Goal: Transaction & Acquisition: Download file/media

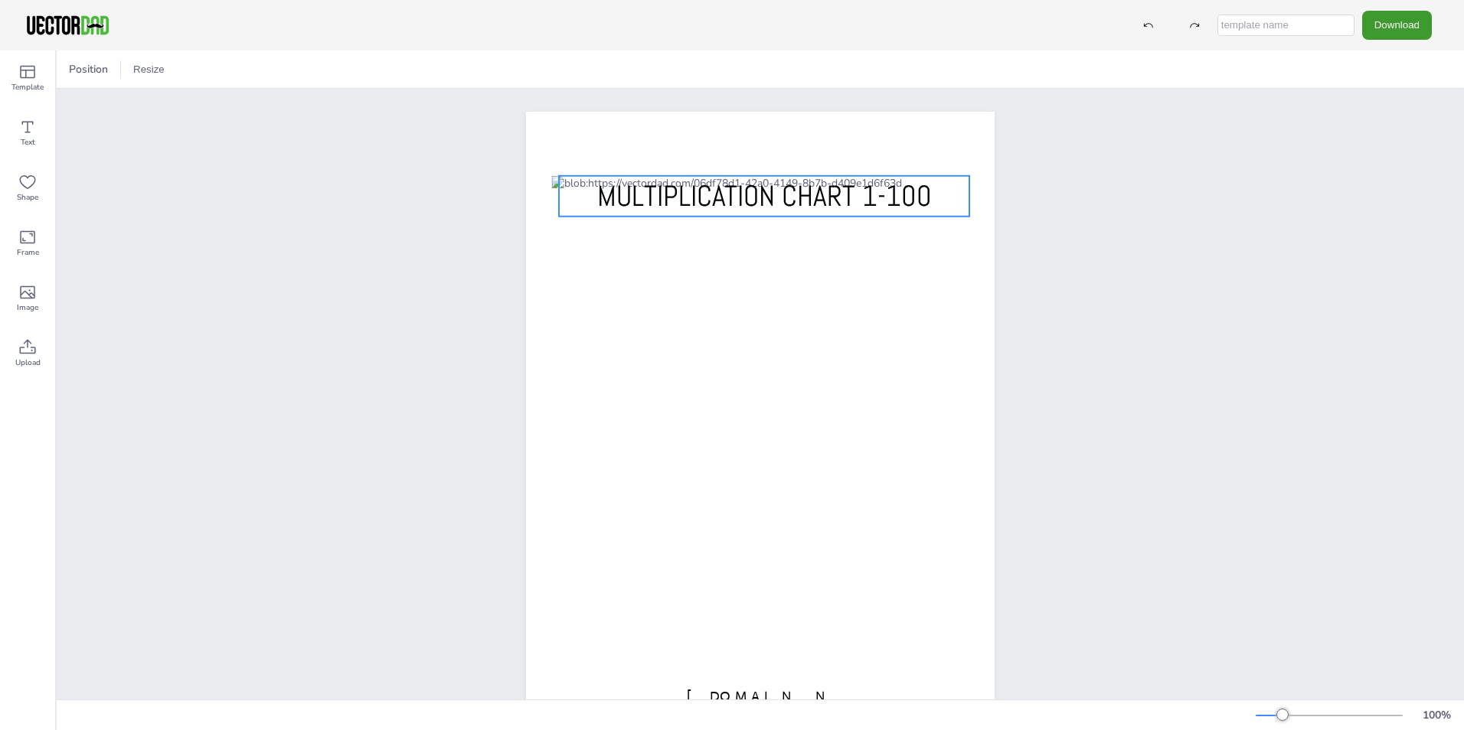
click at [910, 201] on span "MULTIPLICATION CHART 1-100" at bounding box center [764, 196] width 335 height 37
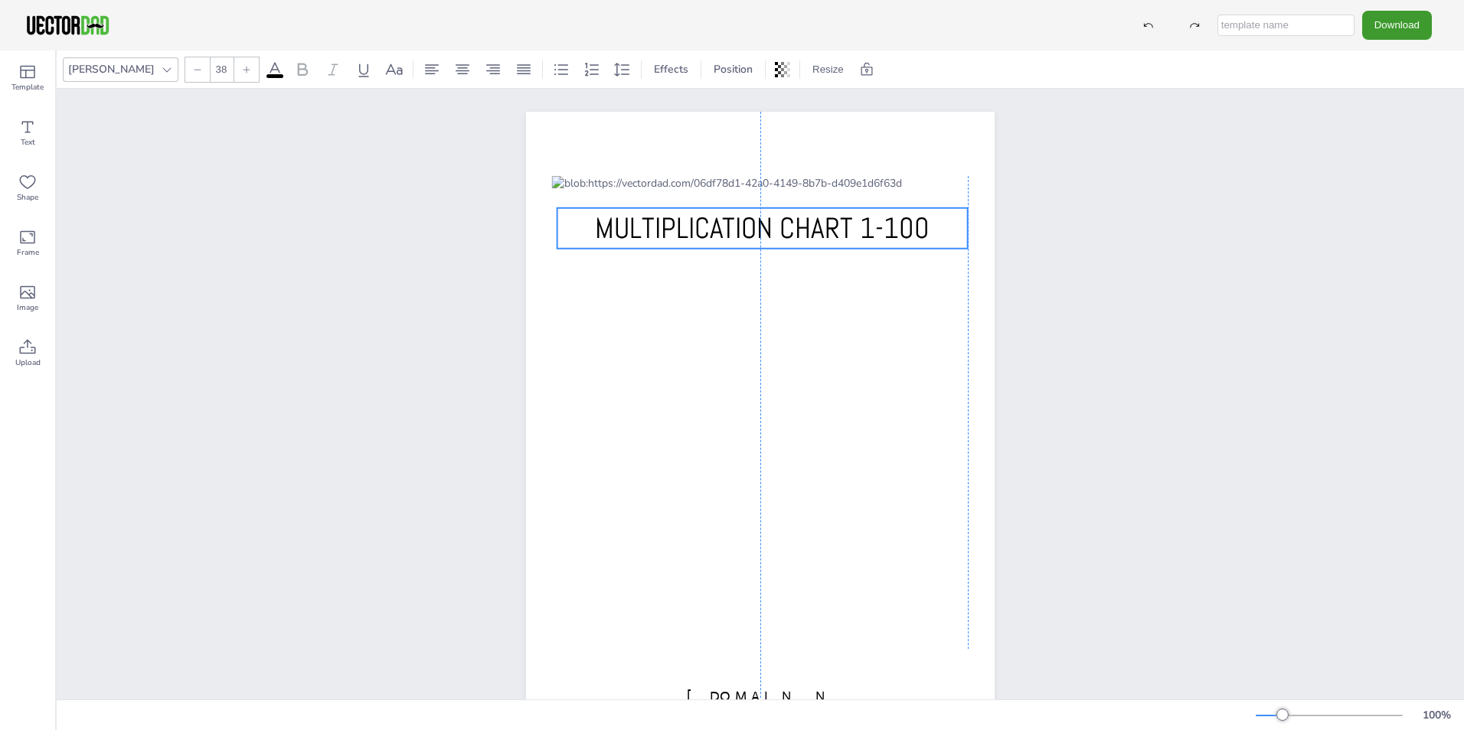
drag, startPoint x: 910, startPoint y: 201, endPoint x: 909, endPoint y: 240, distance: 39.1
click at [909, 240] on span "MULTIPLICATION CHART 1-100" at bounding box center [762, 228] width 335 height 37
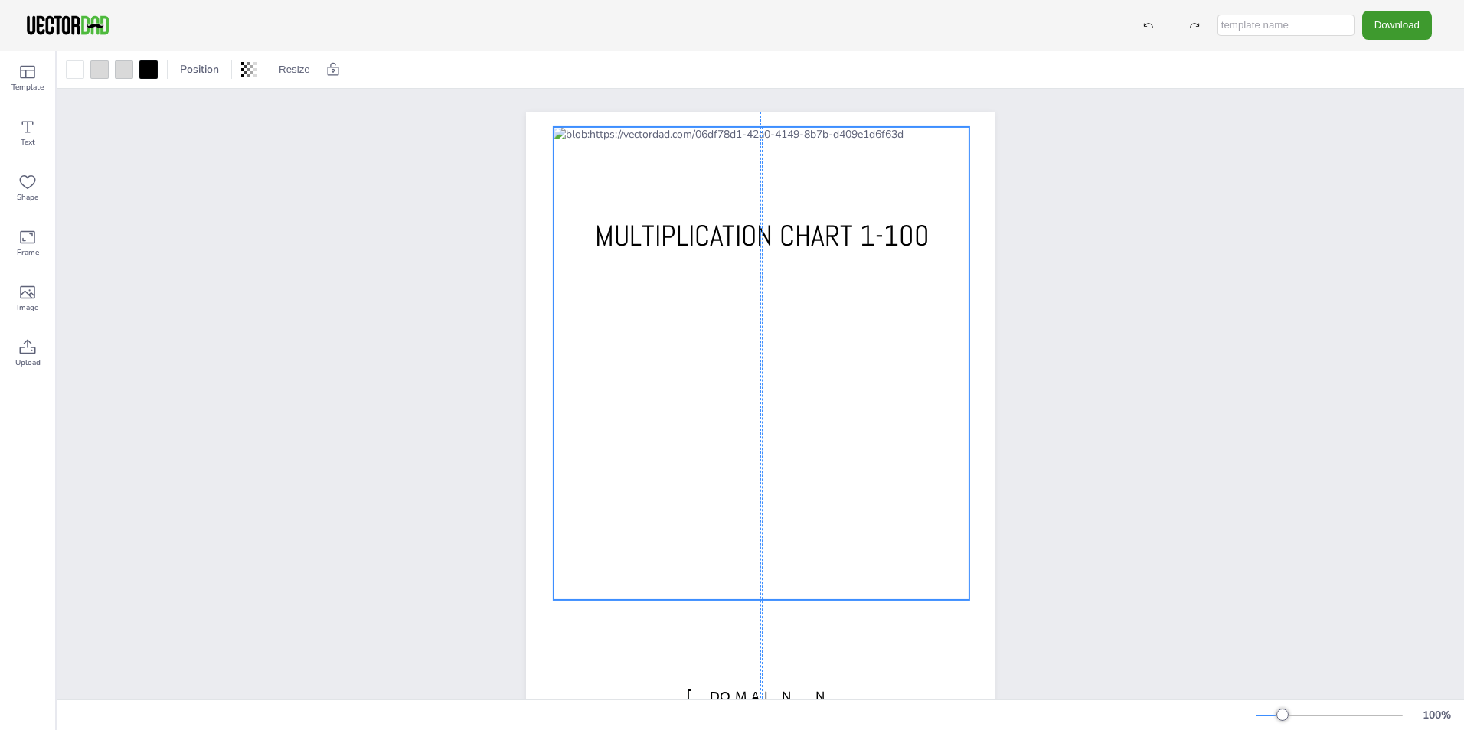
drag, startPoint x: 912, startPoint y: 184, endPoint x: 912, endPoint y: 145, distance: 39.0
click at [912, 145] on div at bounding box center [761, 363] width 416 height 473
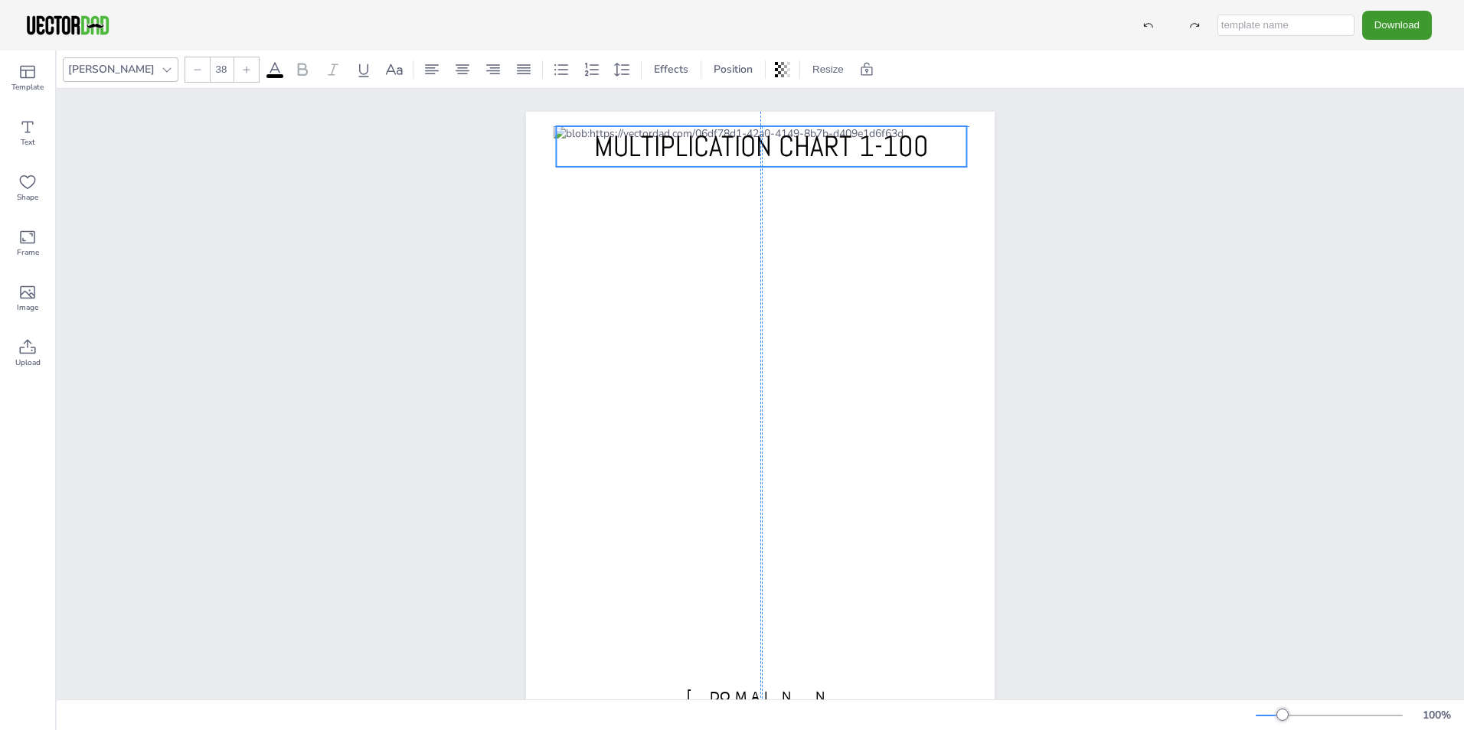
drag, startPoint x: 851, startPoint y: 225, endPoint x: 847, endPoint y: 135, distance: 89.6
click at [847, 135] on span "MULTIPLICATION CHART 1-100" at bounding box center [761, 146] width 335 height 37
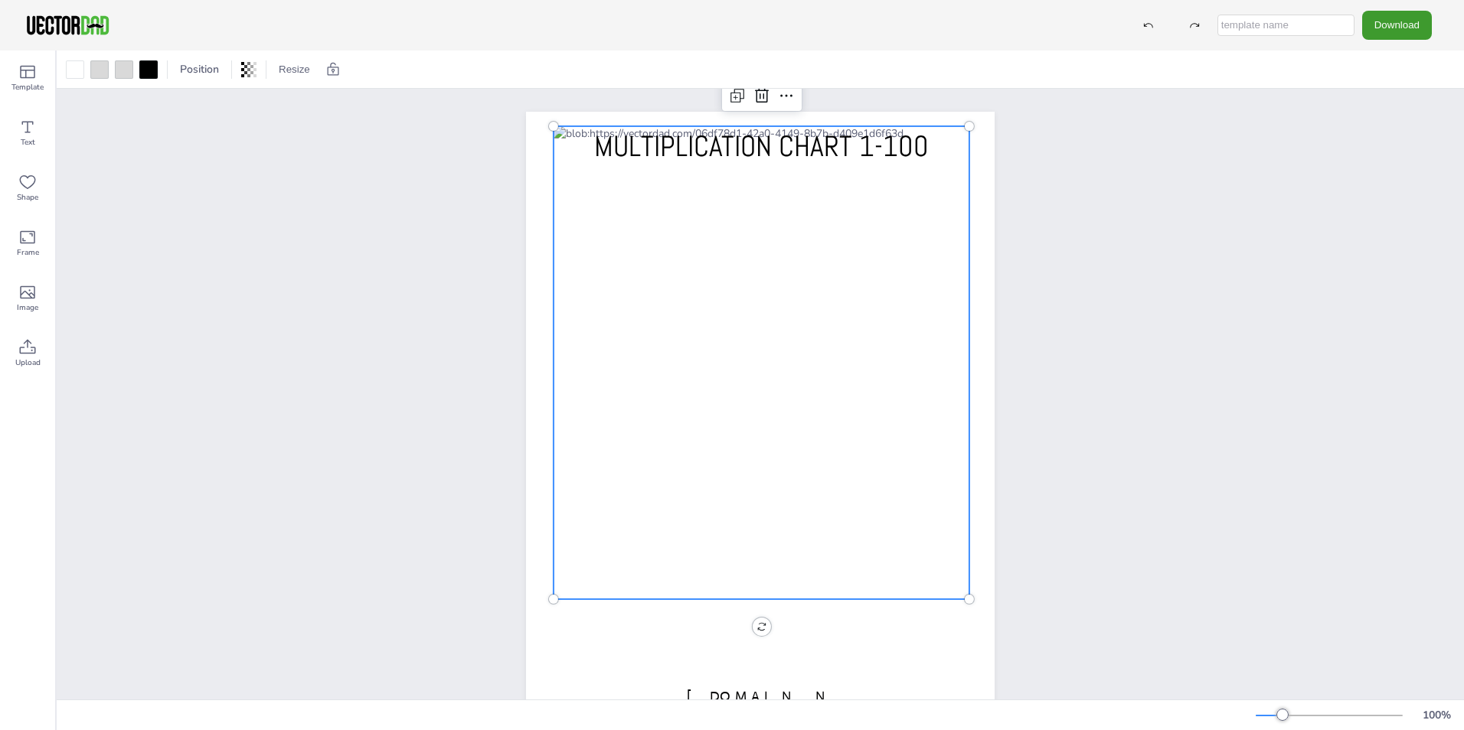
click at [723, 563] on div at bounding box center [761, 362] width 416 height 473
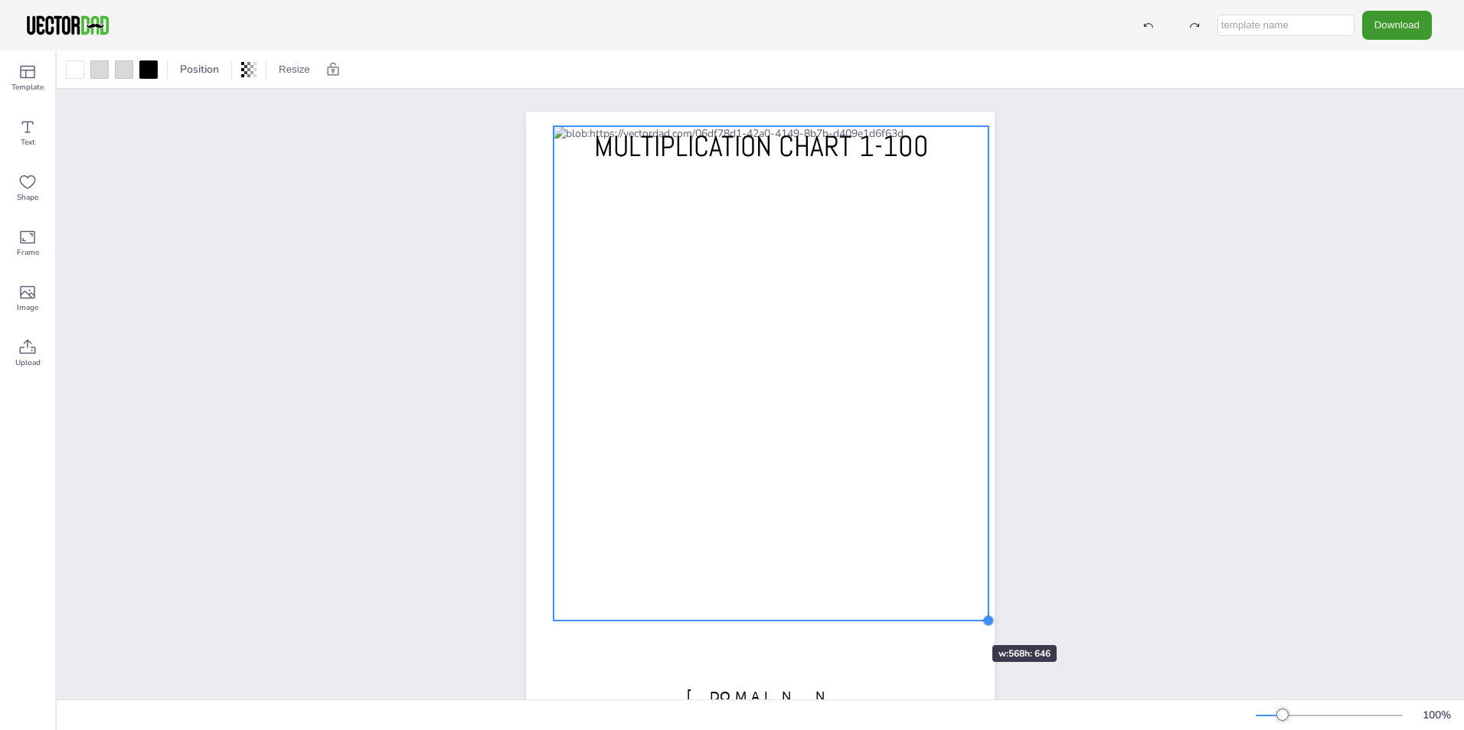
drag, startPoint x: 963, startPoint y: 596, endPoint x: 921, endPoint y: 570, distance: 49.9
click at [944, 616] on div "[DOMAIN_NAME] MULTIPLICATION CHART 1-100" at bounding box center [760, 414] width 468 height 605
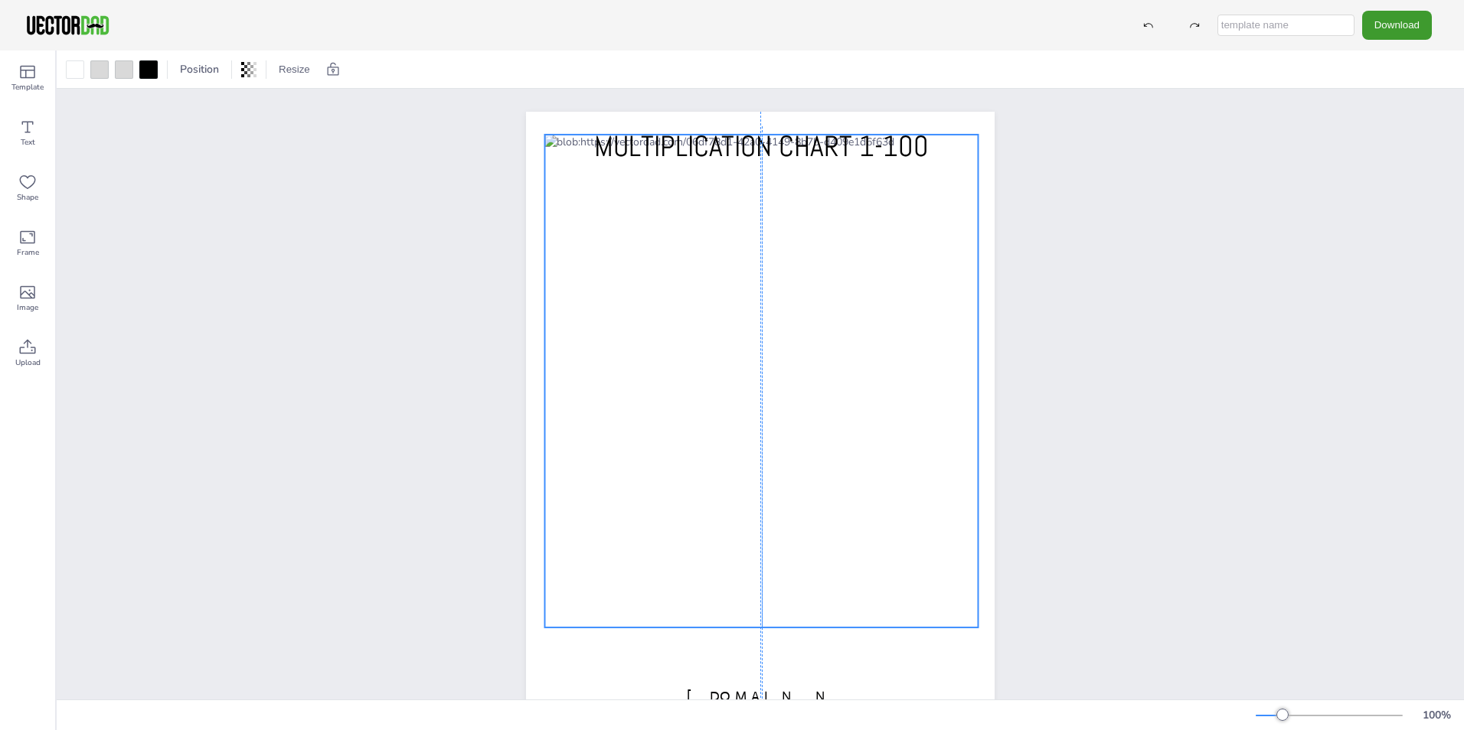
drag, startPoint x: 891, startPoint y: 509, endPoint x: 883, endPoint y: 517, distance: 11.4
click at [883, 517] on div at bounding box center [760, 381] width 433 height 493
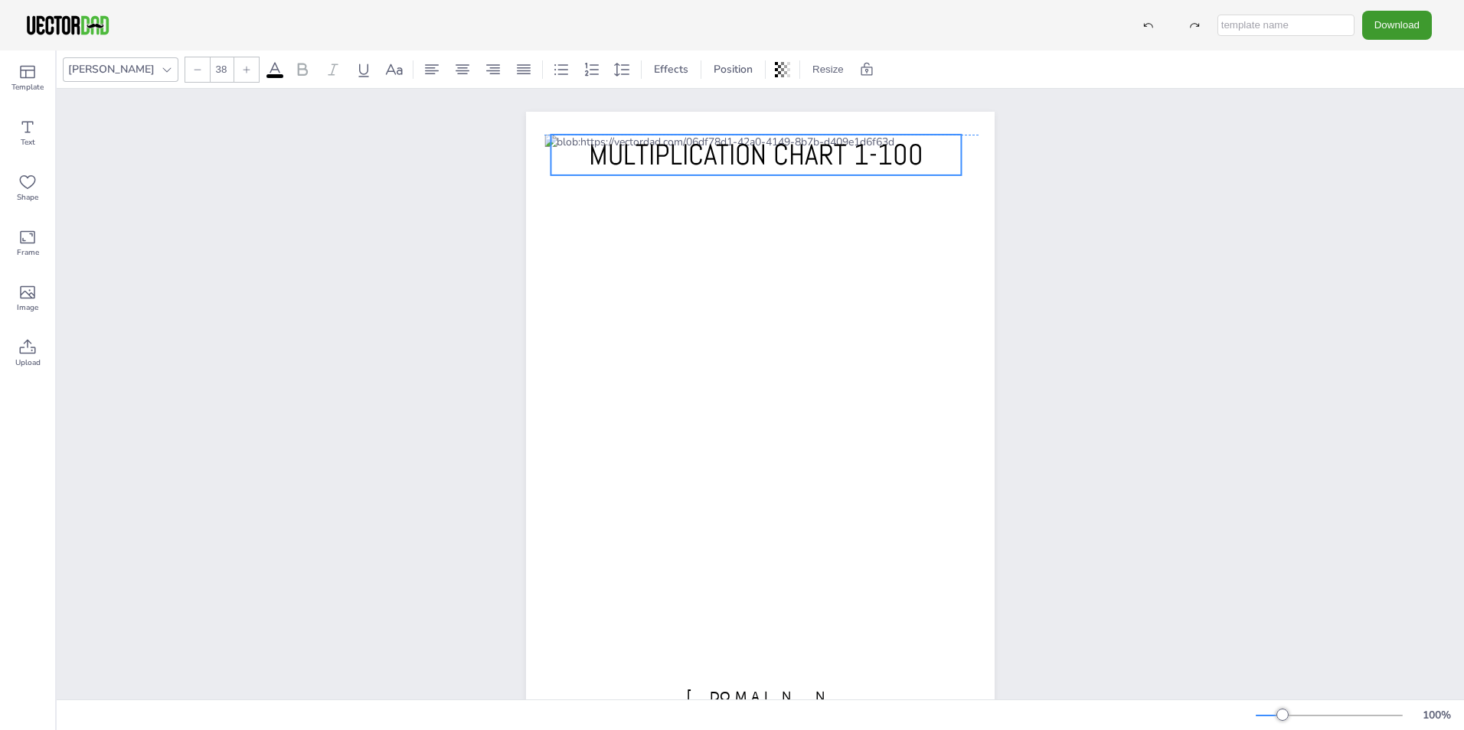
drag, startPoint x: 759, startPoint y: 135, endPoint x: 753, endPoint y: 142, distance: 8.7
click at [753, 142] on span "MULTIPLICATION CHART 1-100" at bounding box center [756, 154] width 335 height 37
click at [1072, 413] on div "[DOMAIN_NAME] MULTIPLICATION CHART 1-100" at bounding box center [760, 414] width 1407 height 651
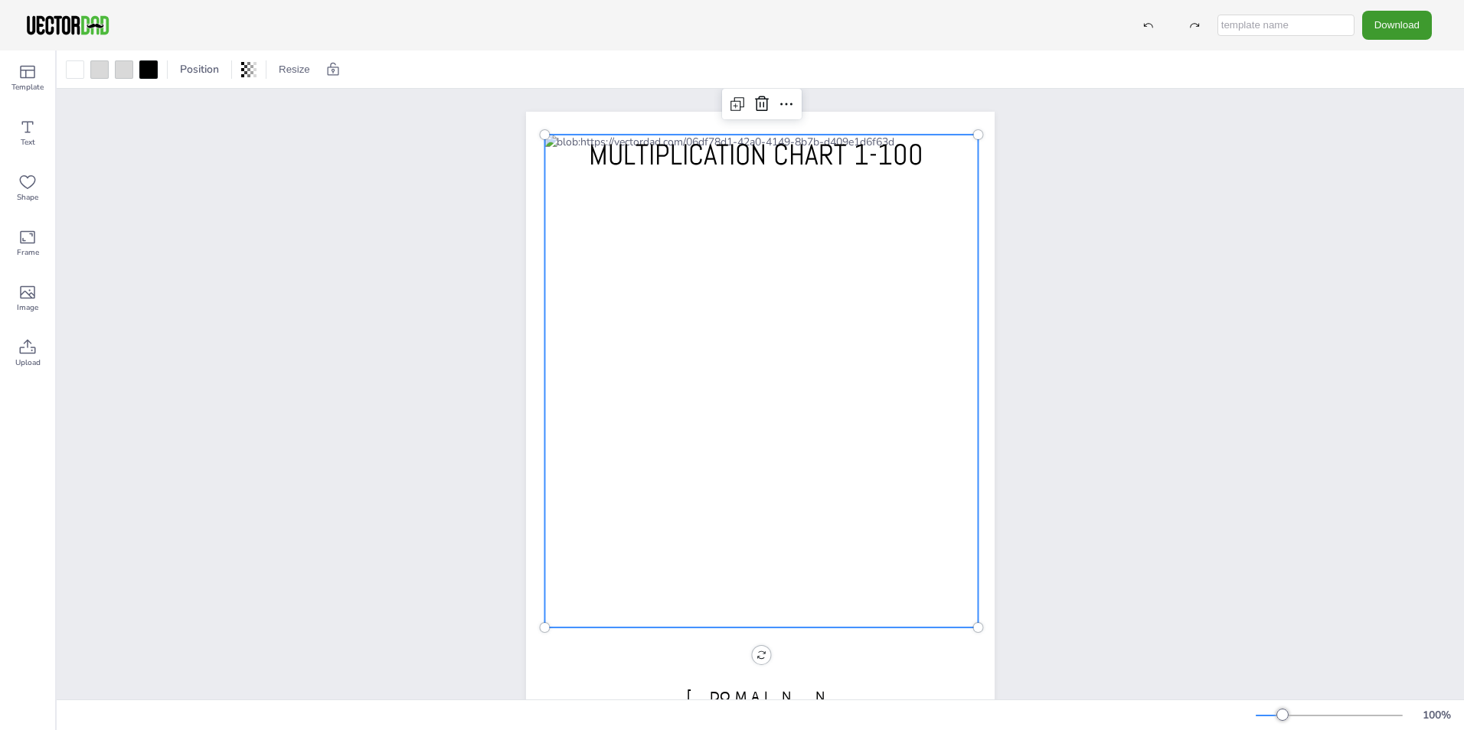
click at [722, 208] on div at bounding box center [760, 381] width 433 height 493
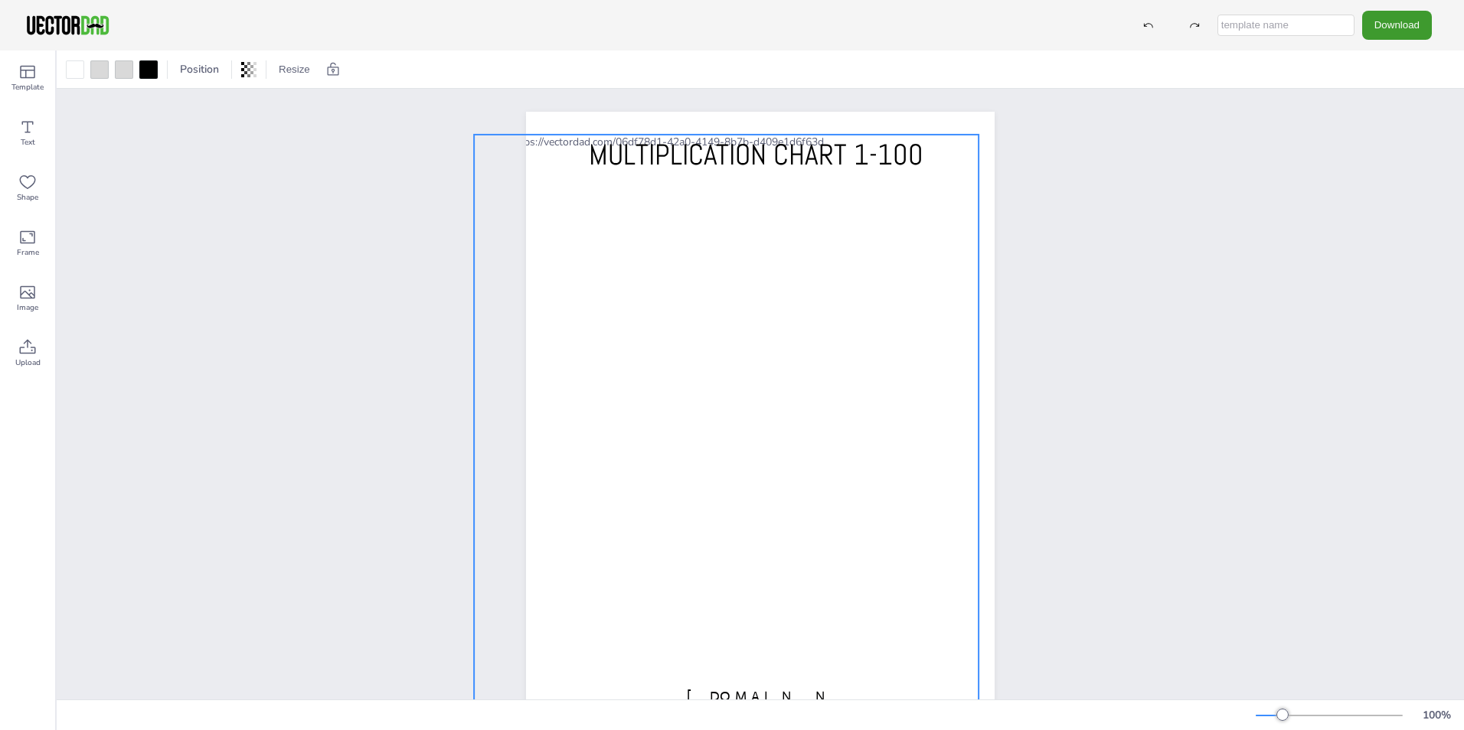
drag, startPoint x: 538, startPoint y: 630, endPoint x: 612, endPoint y: 570, distance: 95.3
click at [525, 709] on div "Position Resize [DOMAIN_NAME] MULTIPLICATION CHART 1-100 w: 659 h: 749 100 %" at bounding box center [760, 391] width 1407 height 680
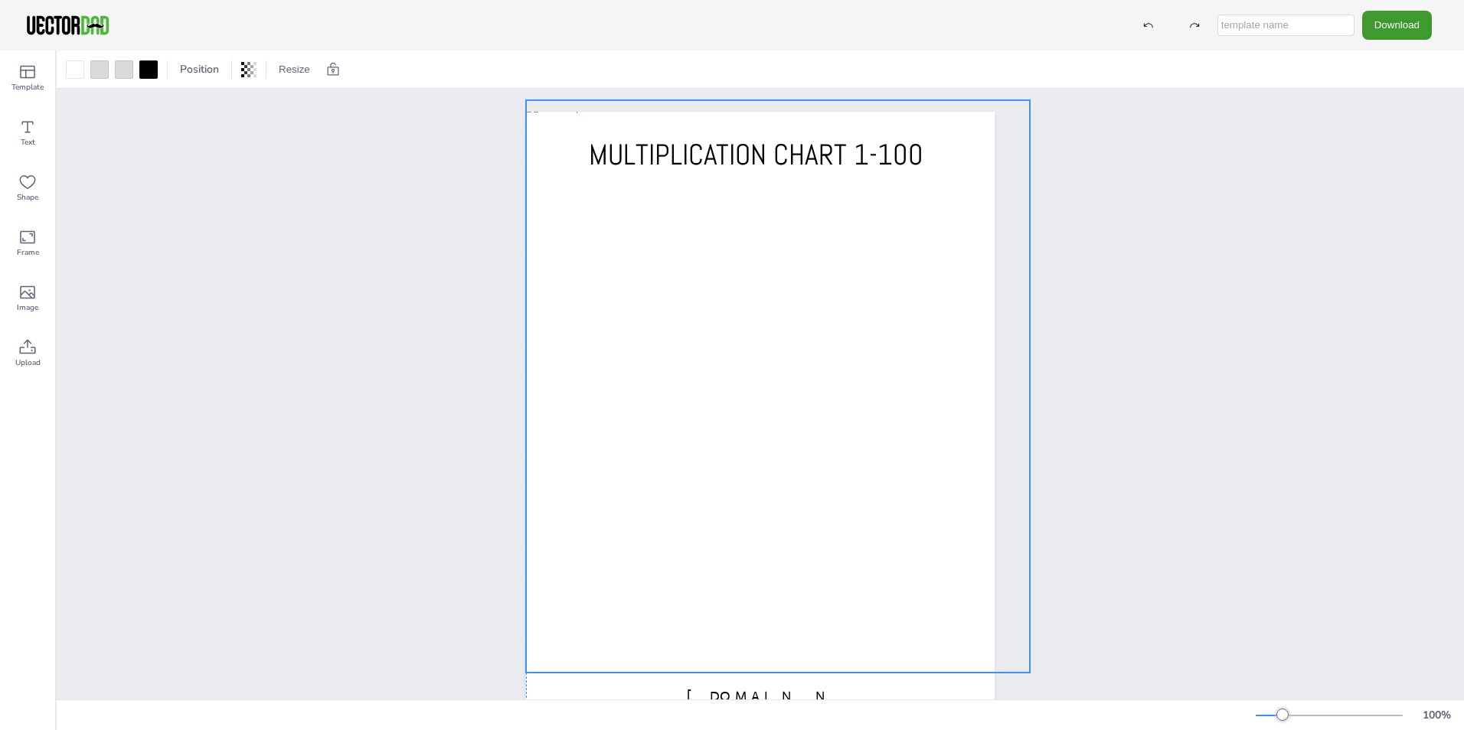
drag, startPoint x: 664, startPoint y: 522, endPoint x: 674, endPoint y: 497, distance: 27.1
click at [674, 497] on div at bounding box center [778, 386] width 504 height 573
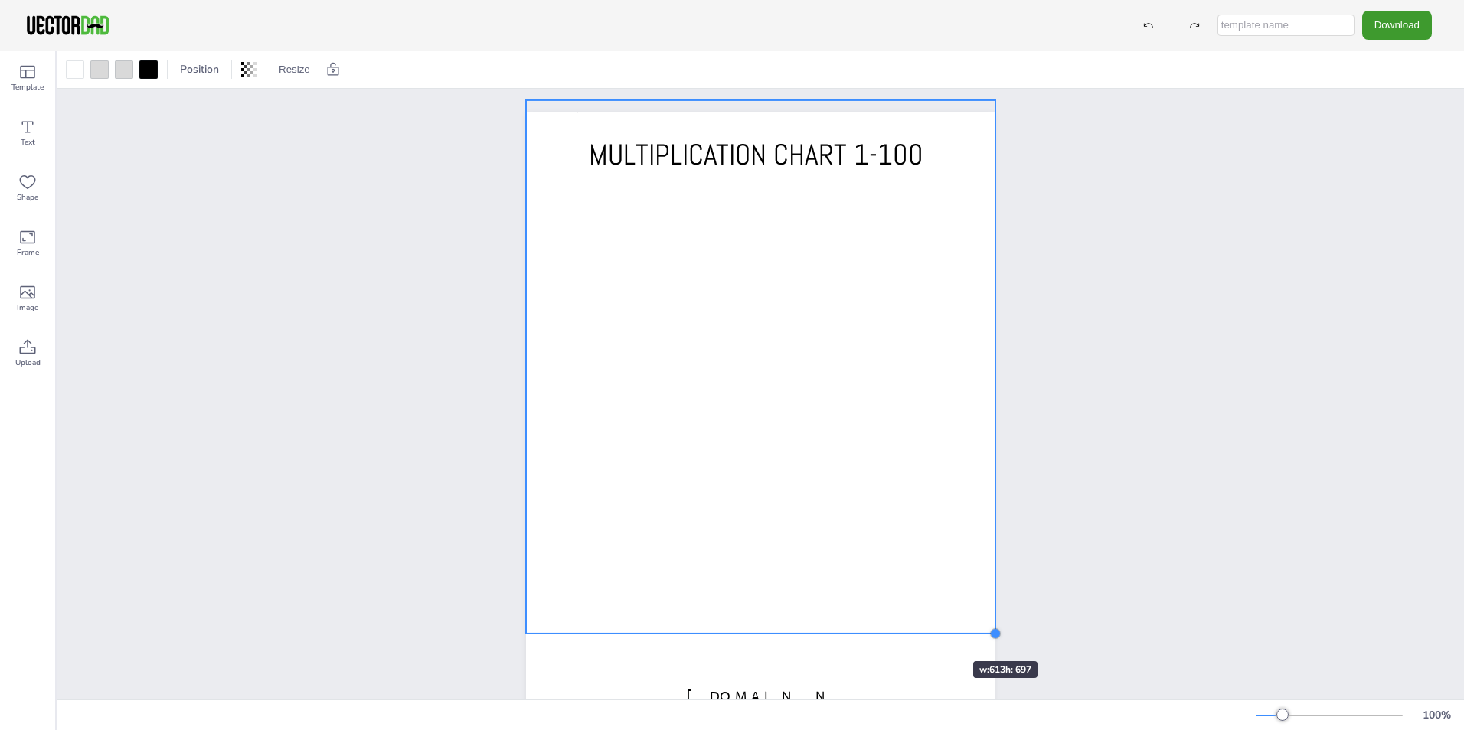
drag, startPoint x: 1024, startPoint y: 673, endPoint x: 927, endPoint y: 634, distance: 104.8
click at [927, 634] on div "[DOMAIN_NAME] MULTIPLICATION CHART 1-100" at bounding box center [760, 414] width 468 height 605
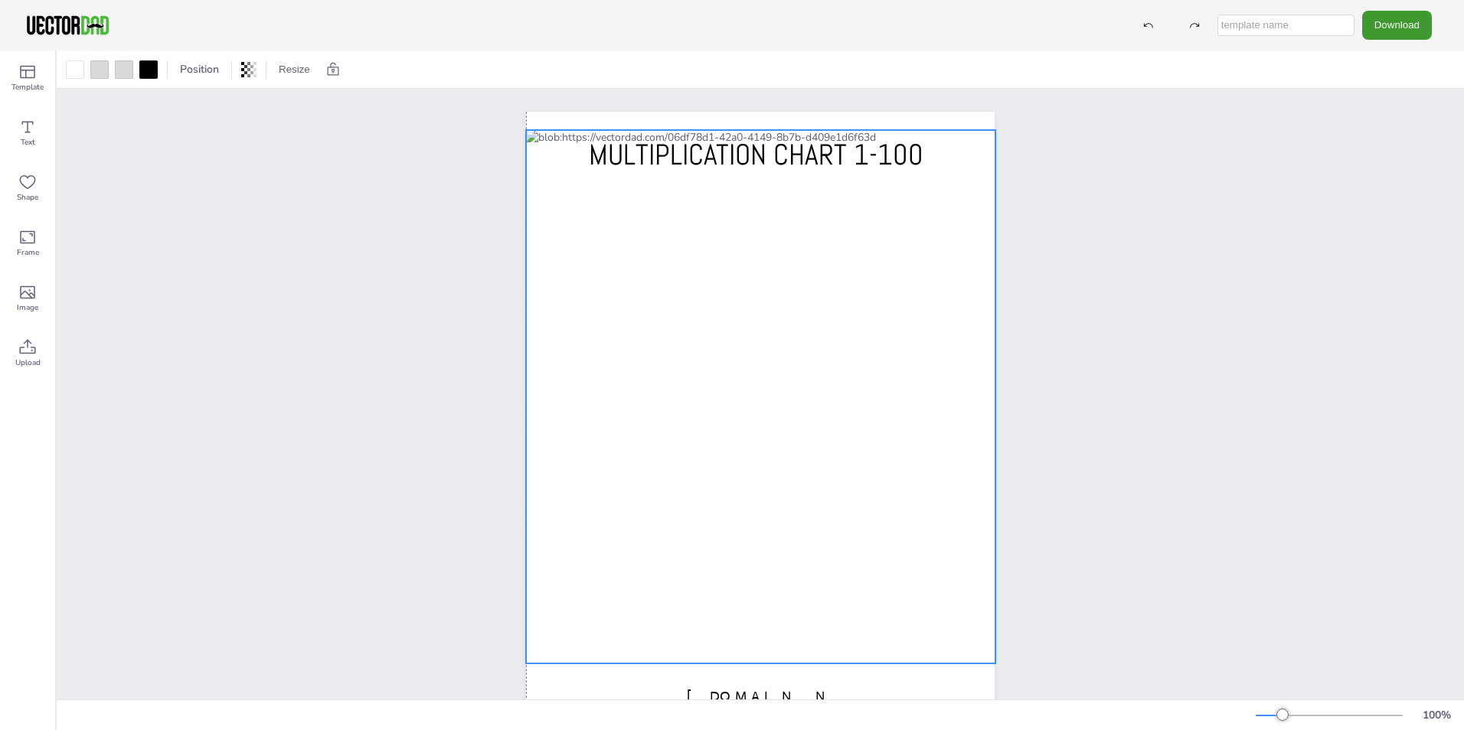
drag, startPoint x: 860, startPoint y: 503, endPoint x: 858, endPoint y: 533, distance: 29.9
click at [858, 533] on div at bounding box center [760, 397] width 469 height 534
click at [1125, 468] on div "[DOMAIN_NAME] MULTIPLICATION CHART 1-100" at bounding box center [760, 414] width 1407 height 651
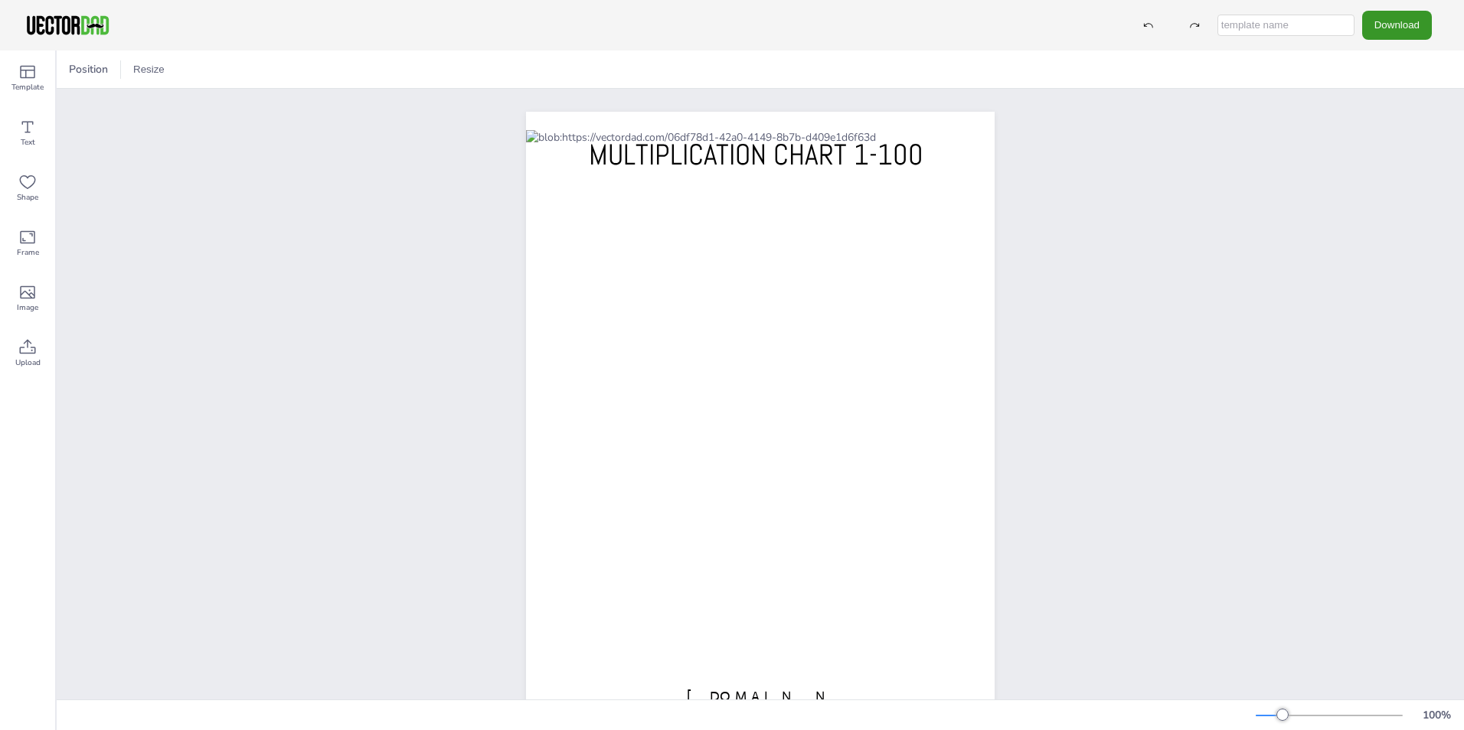
click at [1402, 20] on button "Download" at bounding box center [1397, 25] width 70 height 28
click at [1401, 201] on li "PDF" at bounding box center [1401, 186] width 126 height 31
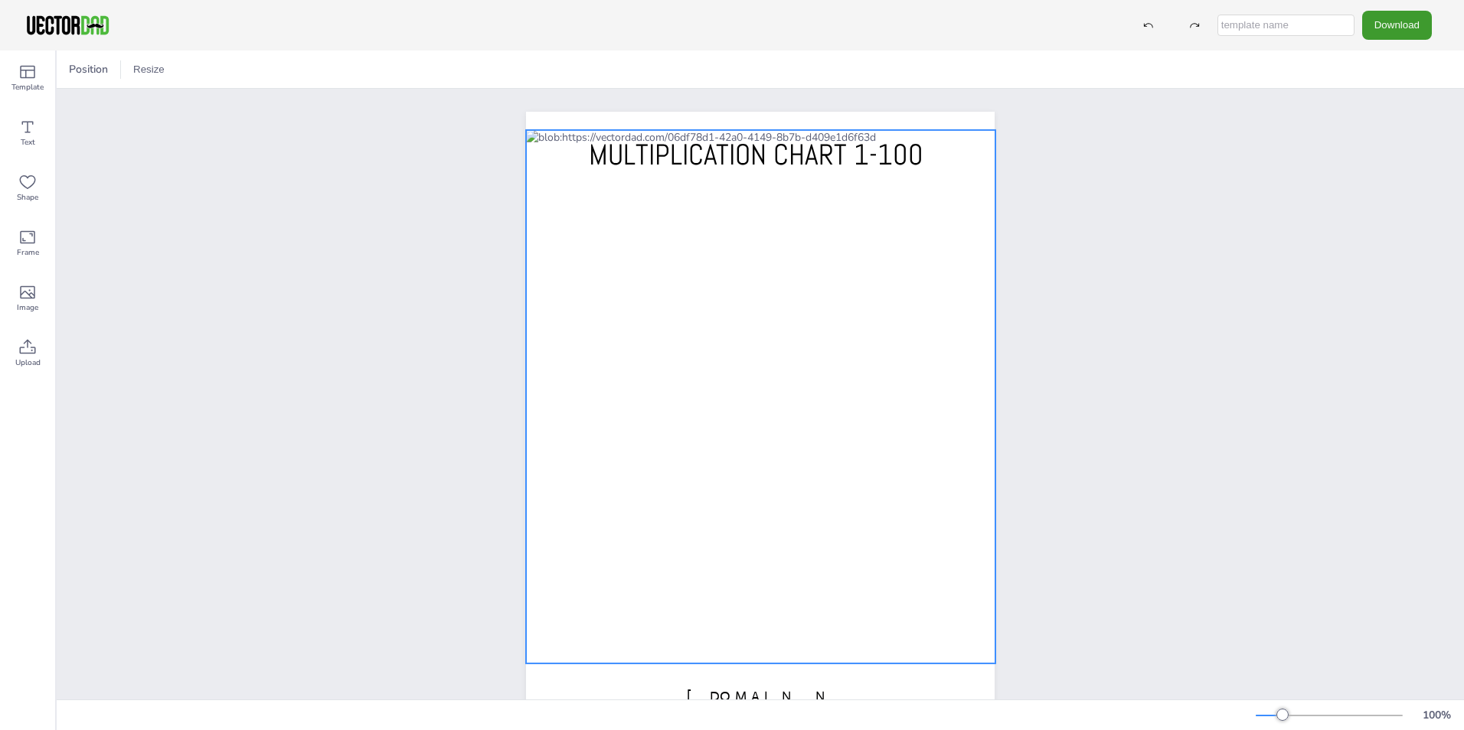
click at [693, 517] on div at bounding box center [760, 397] width 469 height 534
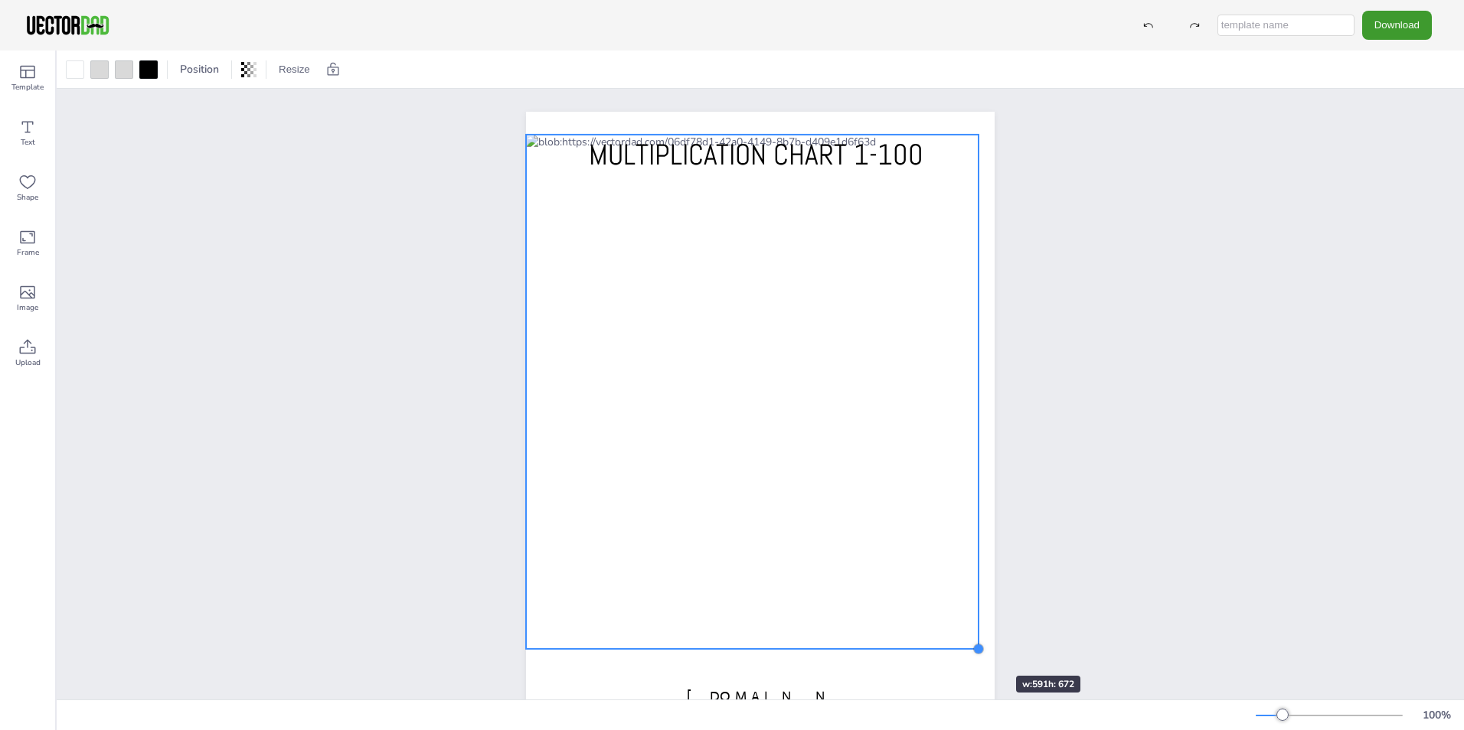
drag, startPoint x: 993, startPoint y: 667, endPoint x: 964, endPoint y: 641, distance: 39.0
click at [972, 643] on div at bounding box center [978, 649] width 12 height 12
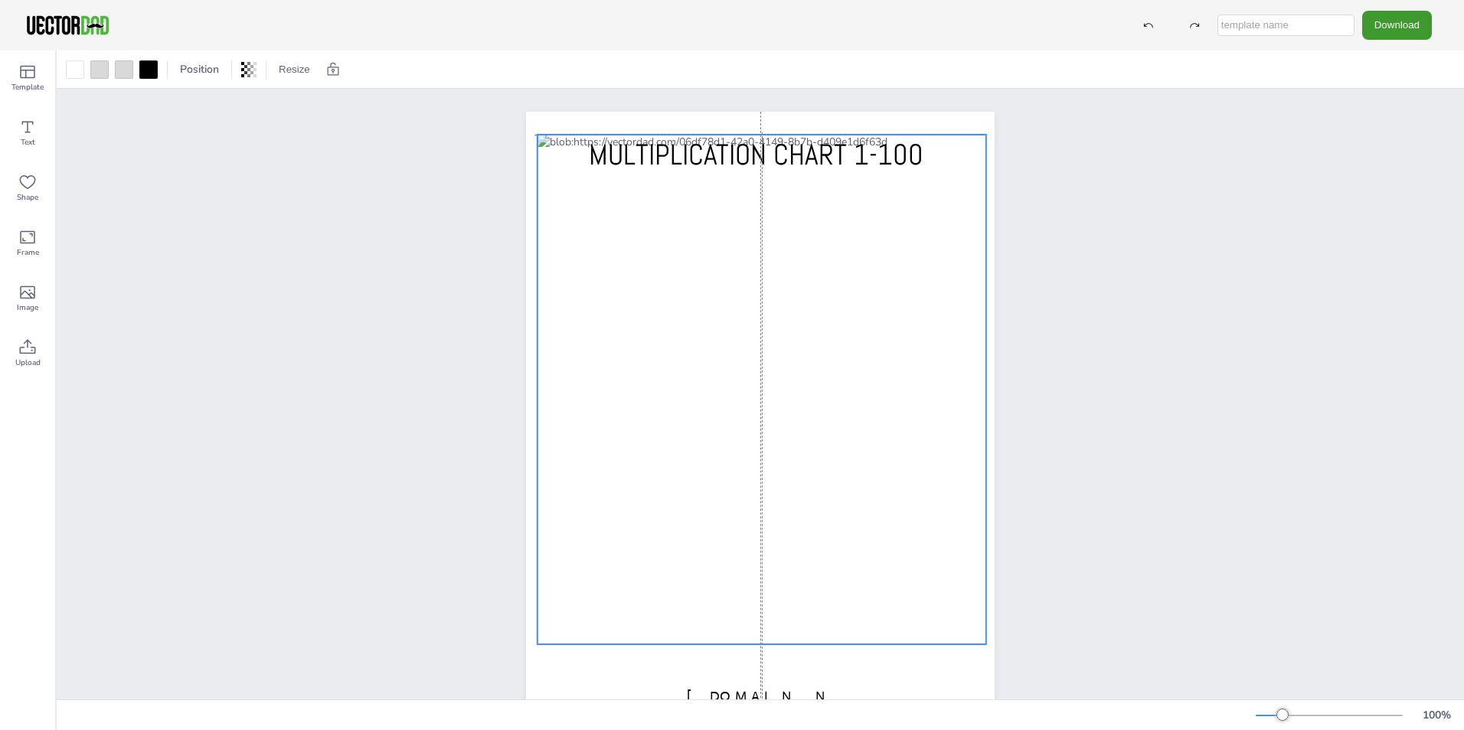
click at [832, 574] on div at bounding box center [761, 390] width 449 height 510
click at [1148, 295] on div "[DOMAIN_NAME] MULTIPLICATION CHART 1-100" at bounding box center [760, 414] width 1407 height 651
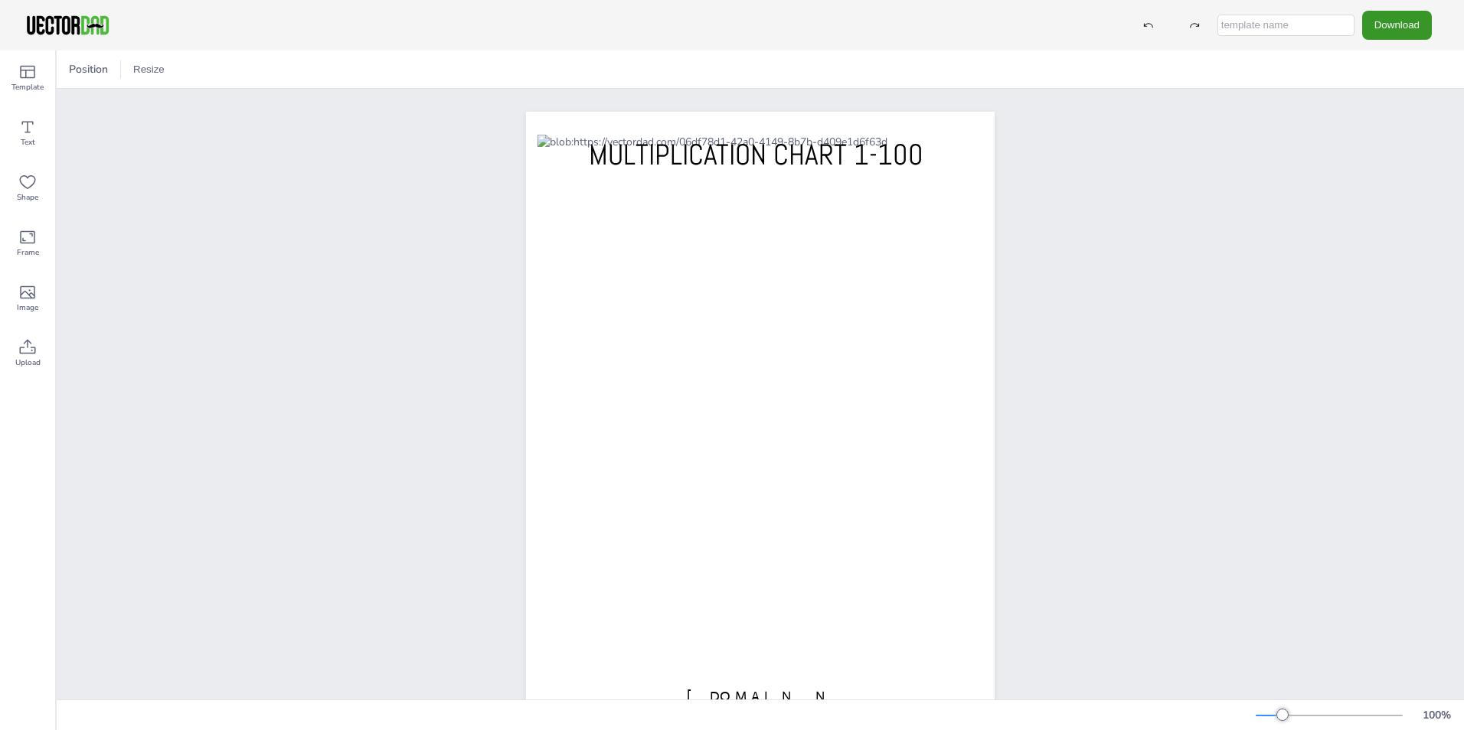
click at [1390, 21] on button "Download" at bounding box center [1397, 25] width 70 height 28
click at [1392, 181] on li "PDF" at bounding box center [1401, 186] width 126 height 31
click at [1411, 29] on button "Download" at bounding box center [1397, 25] width 70 height 28
click at [1366, 197] on li "PDF" at bounding box center [1401, 186] width 126 height 31
